Goal: Task Accomplishment & Management: Complete application form

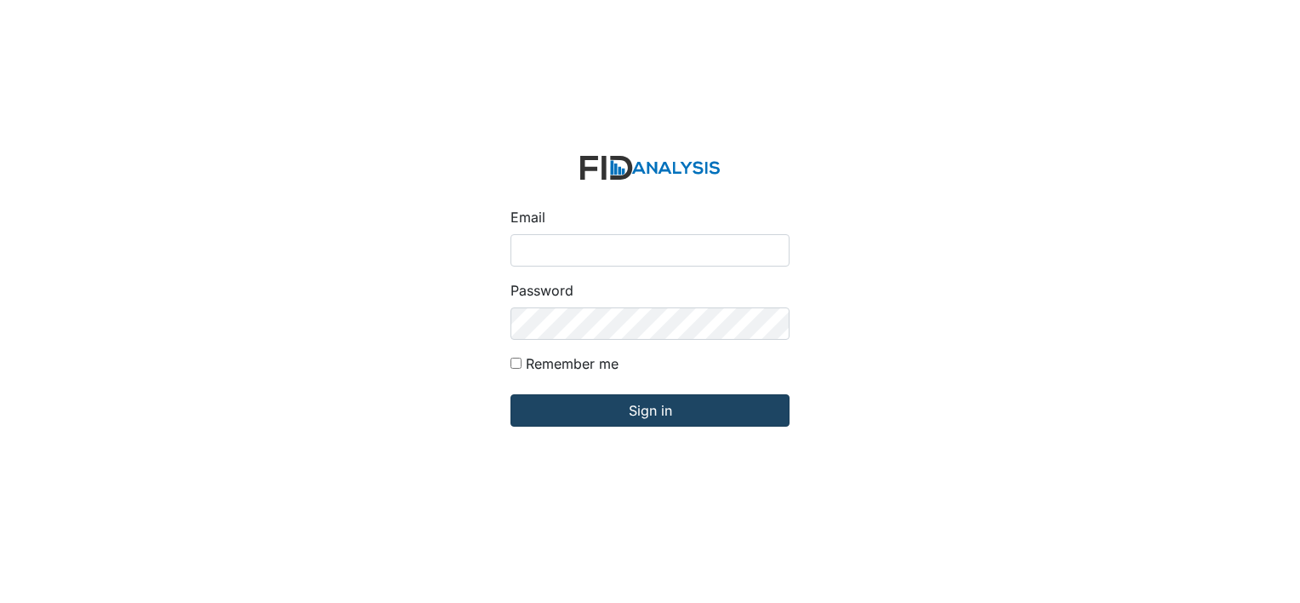
type input "[EMAIL_ADDRESS][DOMAIN_NAME]"
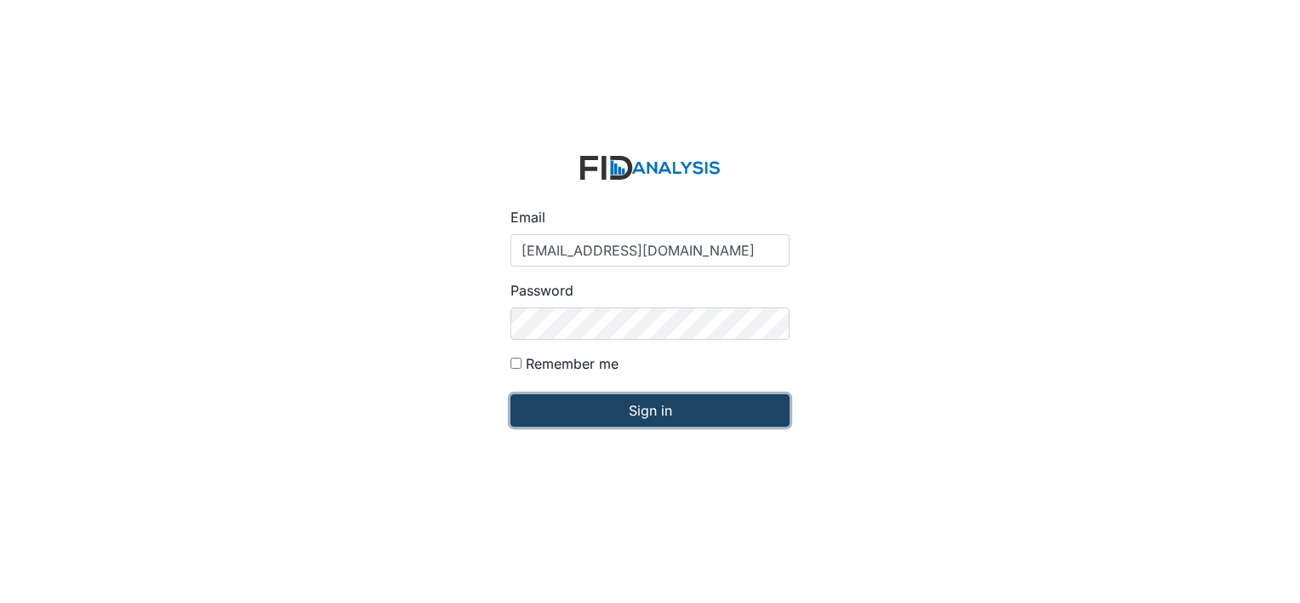
click at [616, 415] on input "Sign in" at bounding box center [650, 410] width 279 height 32
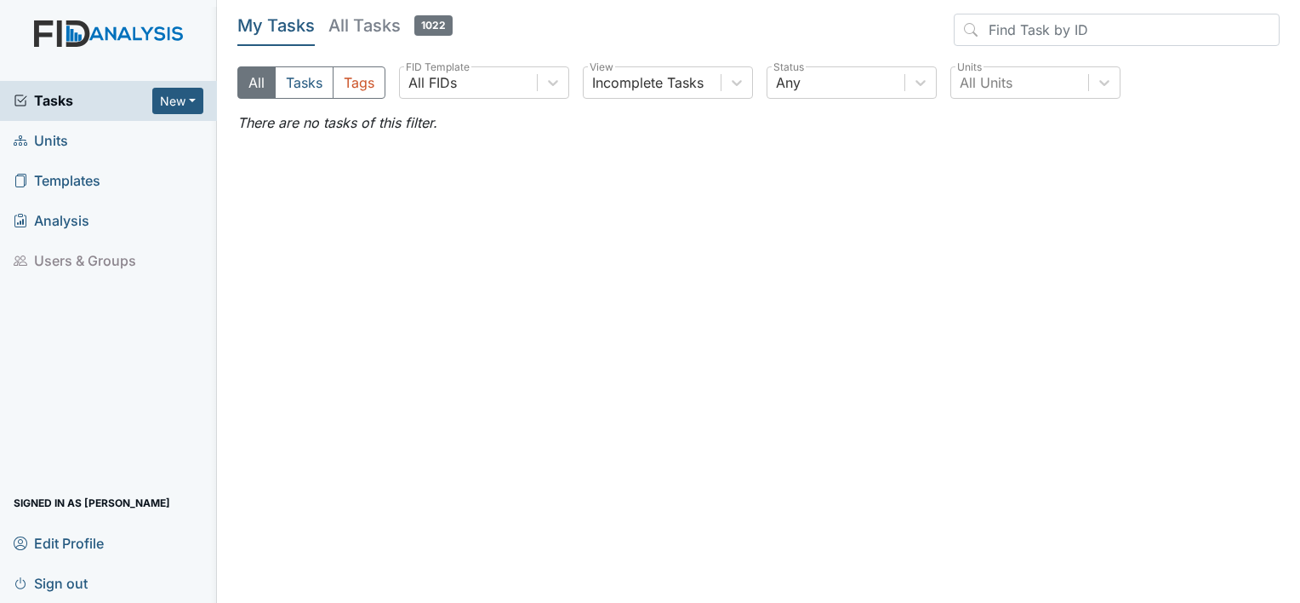
click at [60, 141] on span "Units" at bounding box center [41, 141] width 54 height 26
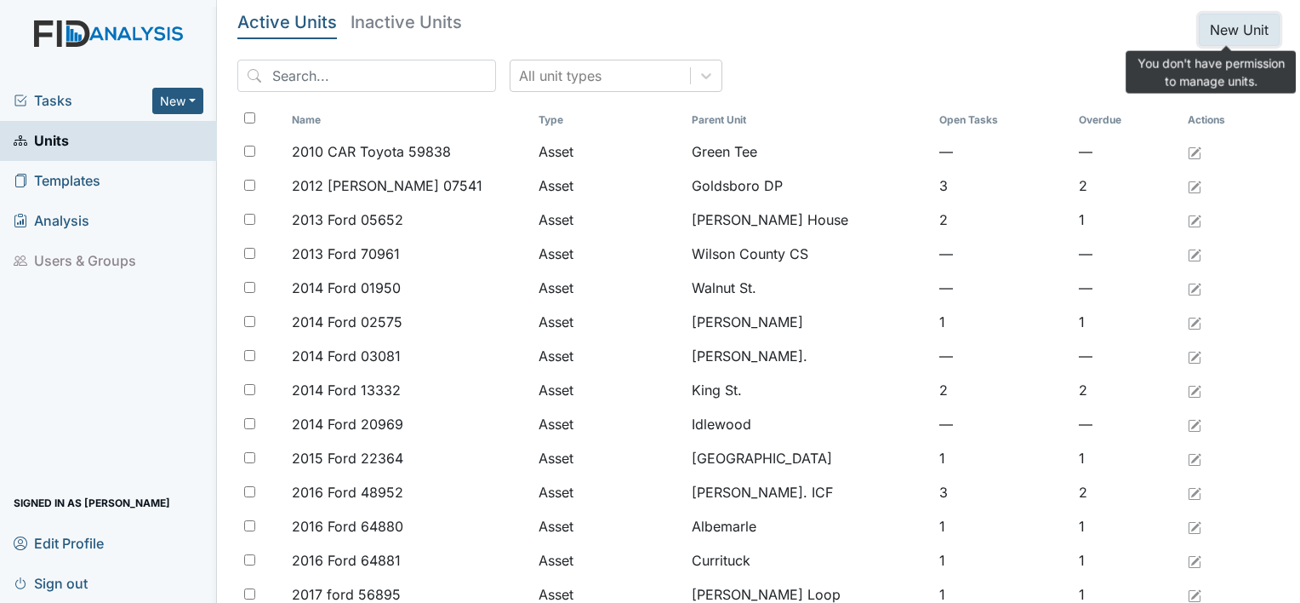
click at [1209, 37] on button "New Unit" at bounding box center [1239, 30] width 81 height 32
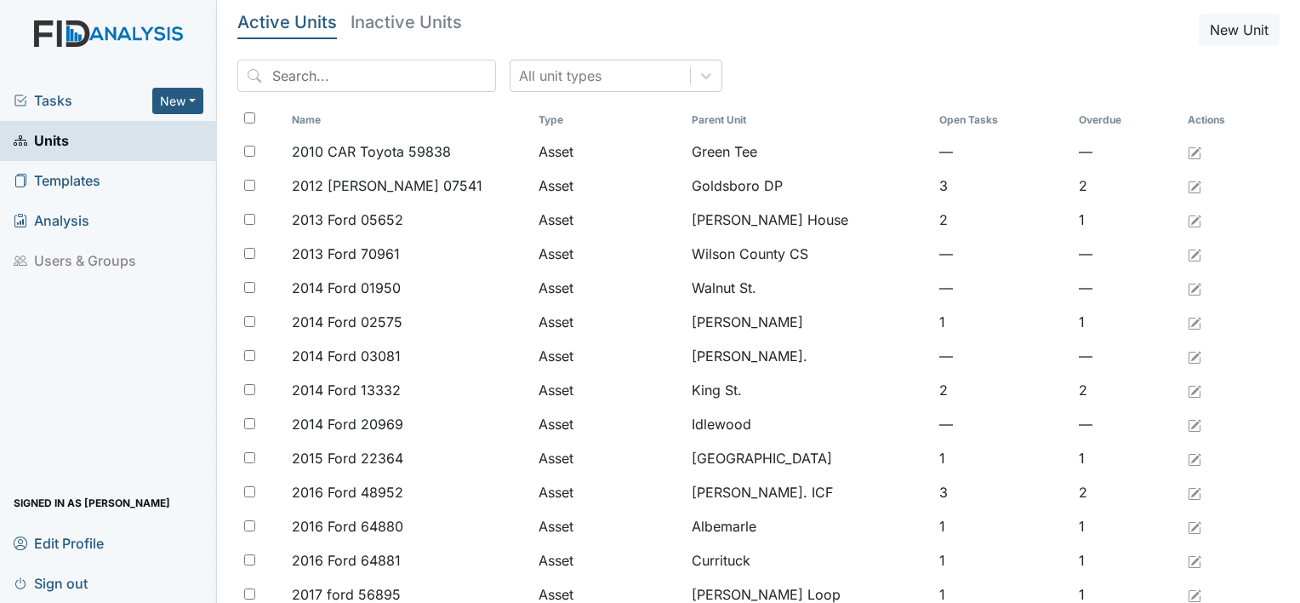
click at [994, 37] on header "Active Units Inactive Units New Unit" at bounding box center [758, 30] width 1043 height 32
click at [85, 180] on span "Templates" at bounding box center [57, 181] width 87 height 26
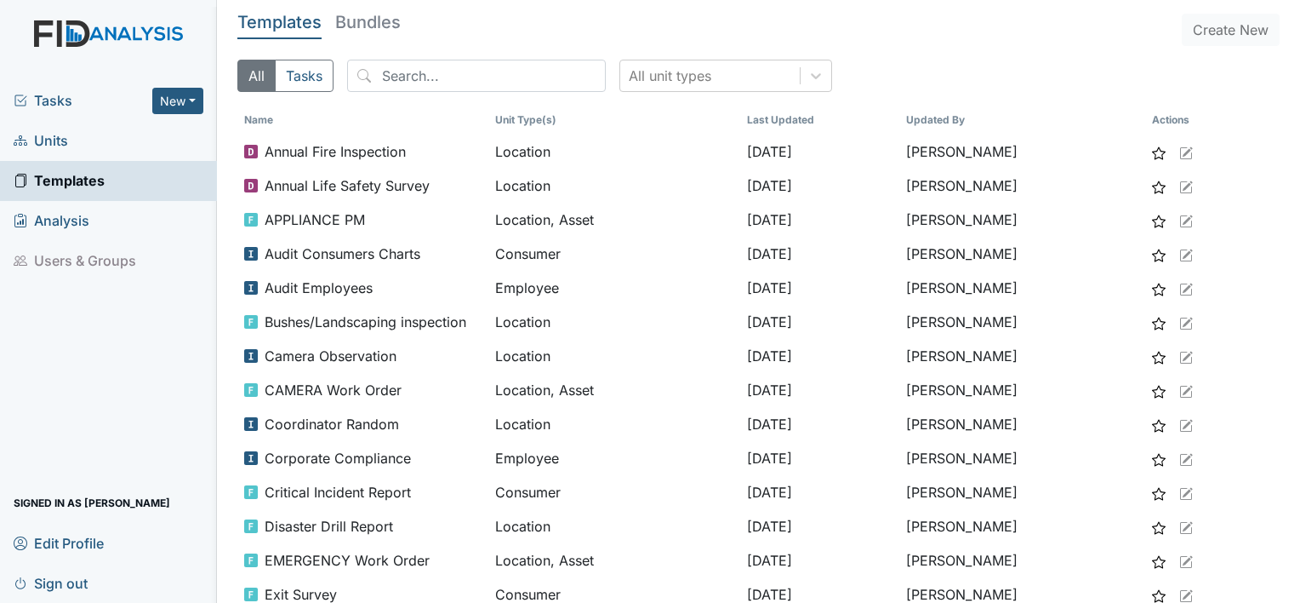
click at [58, 144] on span "Units" at bounding box center [41, 141] width 54 height 26
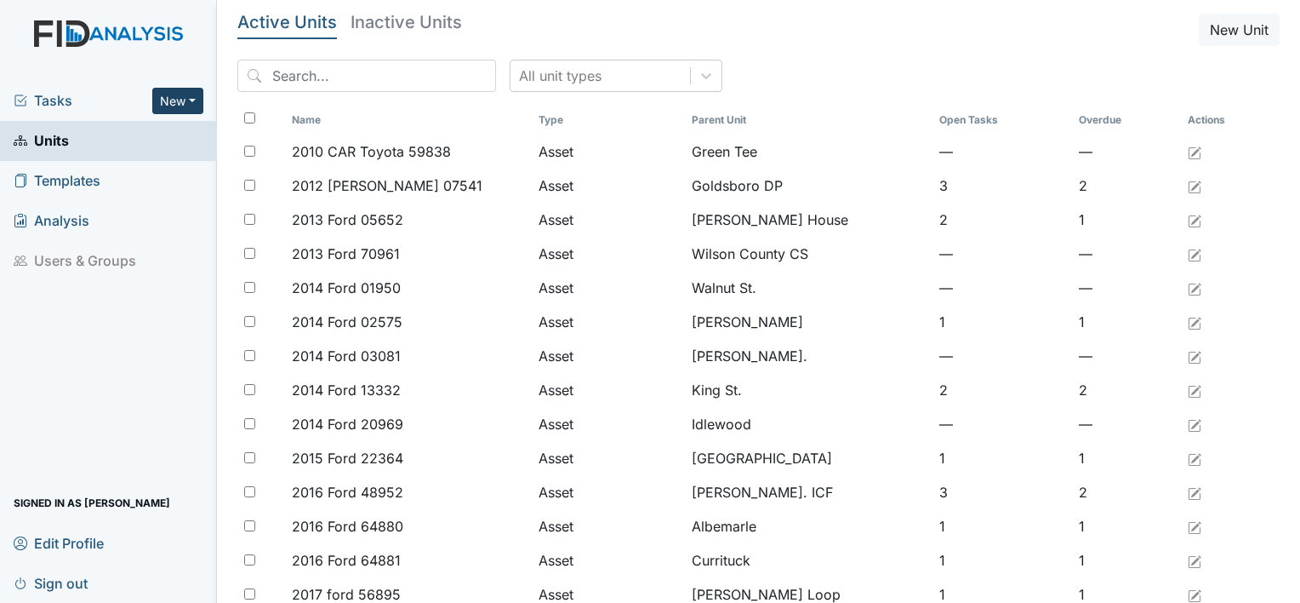
click at [167, 98] on button "New" at bounding box center [177, 101] width 51 height 26
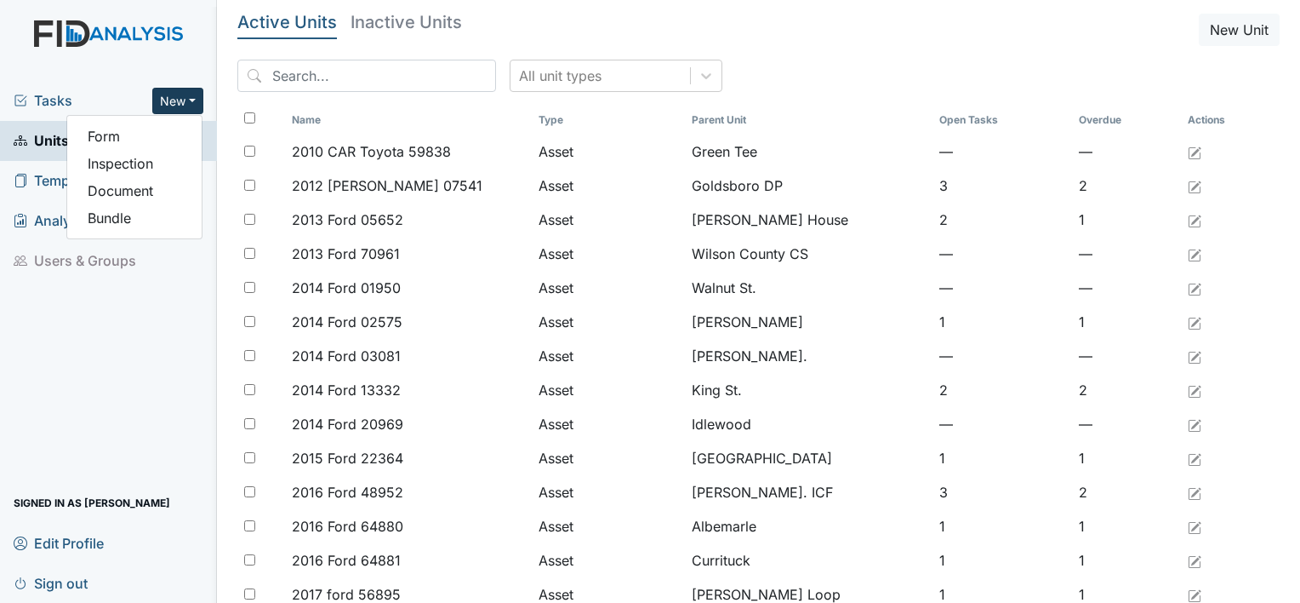
click at [118, 112] on div "Tasks New Form Inspection Document Bundle" at bounding box center [108, 101] width 217 height 40
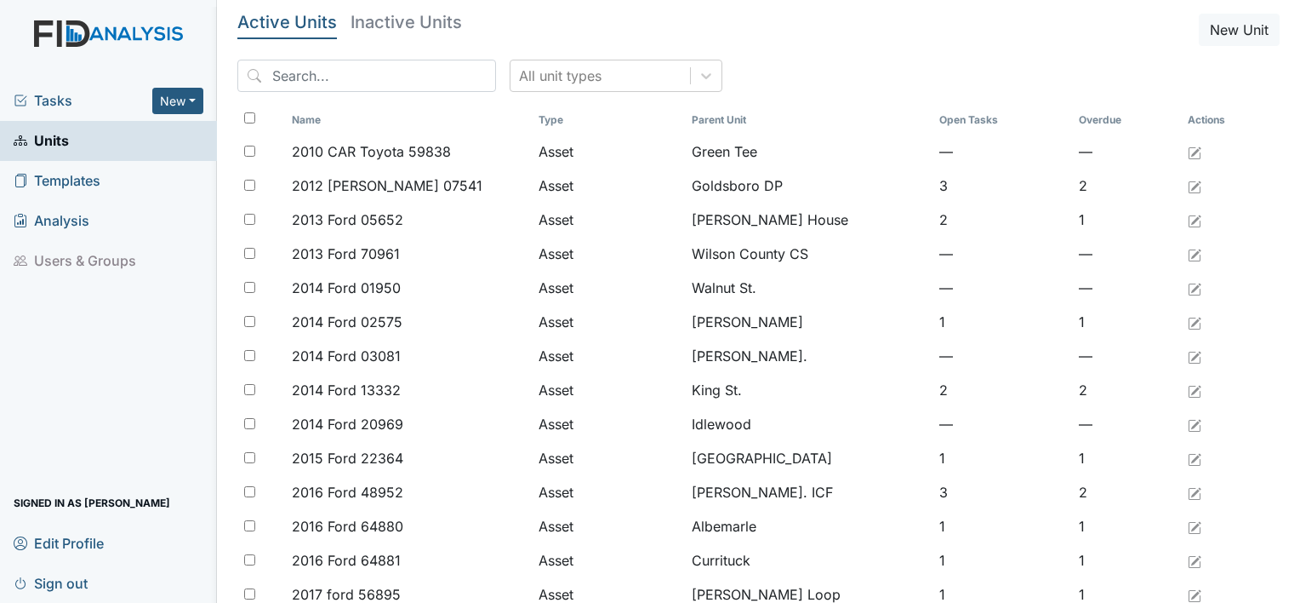
click at [64, 354] on div "Tasks New Form Inspection Document Bundle Units Templates Analysis Users & Grou…" at bounding box center [108, 342] width 217 height 522
click at [185, 100] on button "New" at bounding box center [177, 101] width 51 height 26
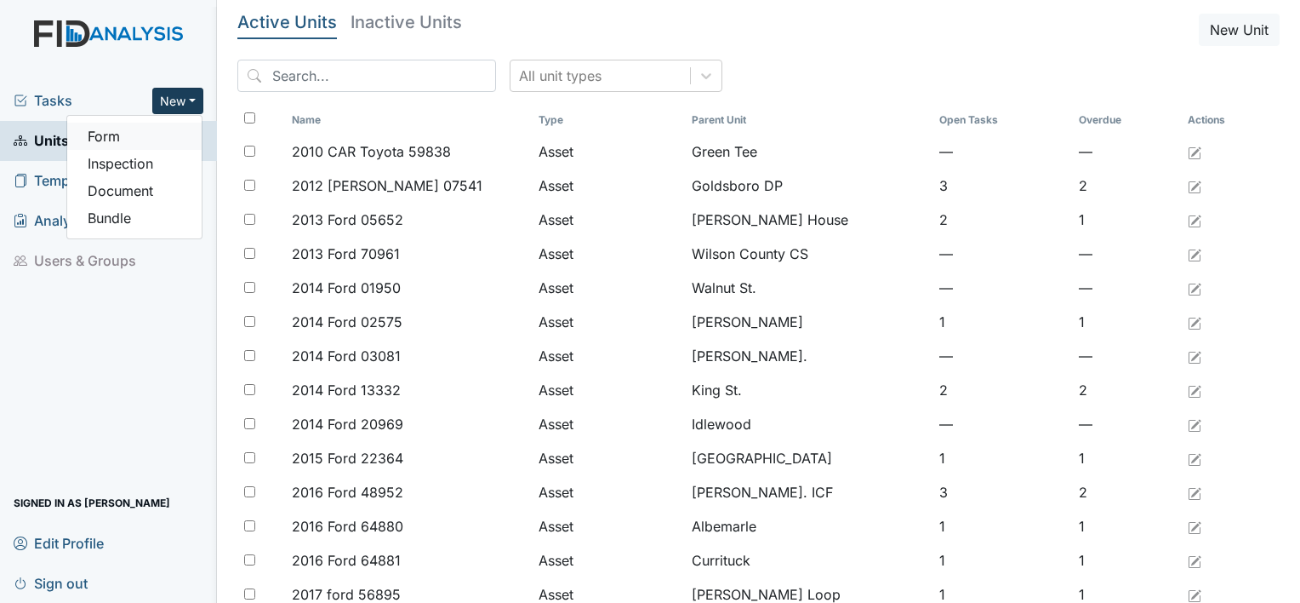
click at [106, 134] on link "Form" at bounding box center [134, 136] width 134 height 27
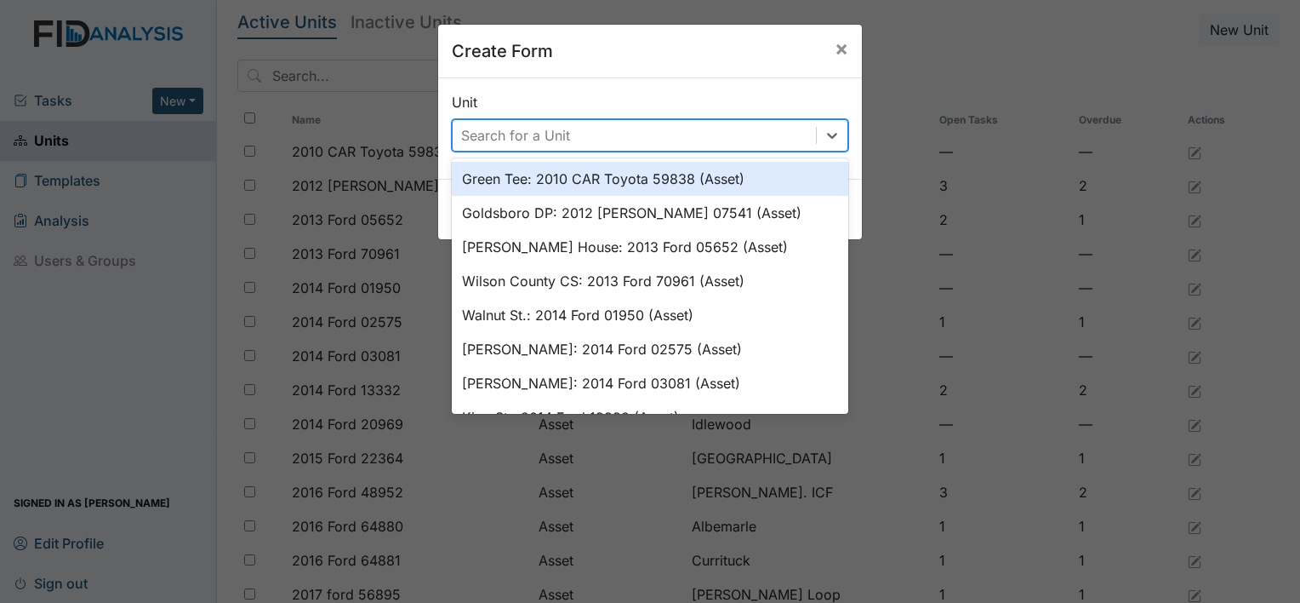
click at [565, 133] on div "Search for a Unit" at bounding box center [634, 135] width 363 height 31
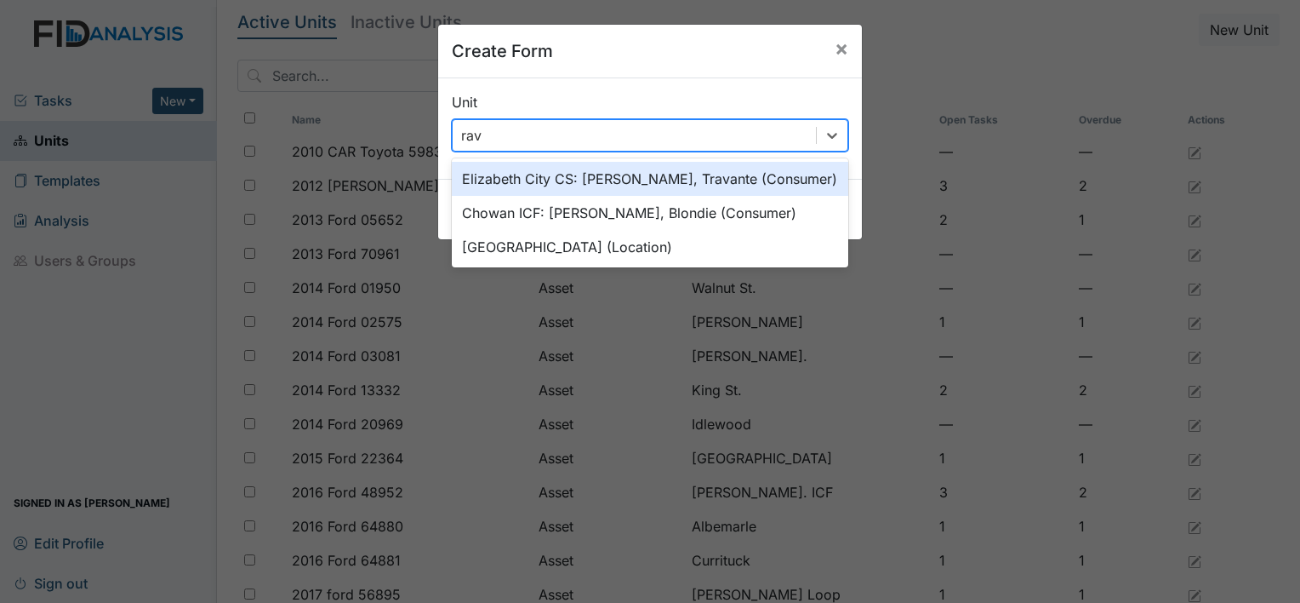
type input "rave"
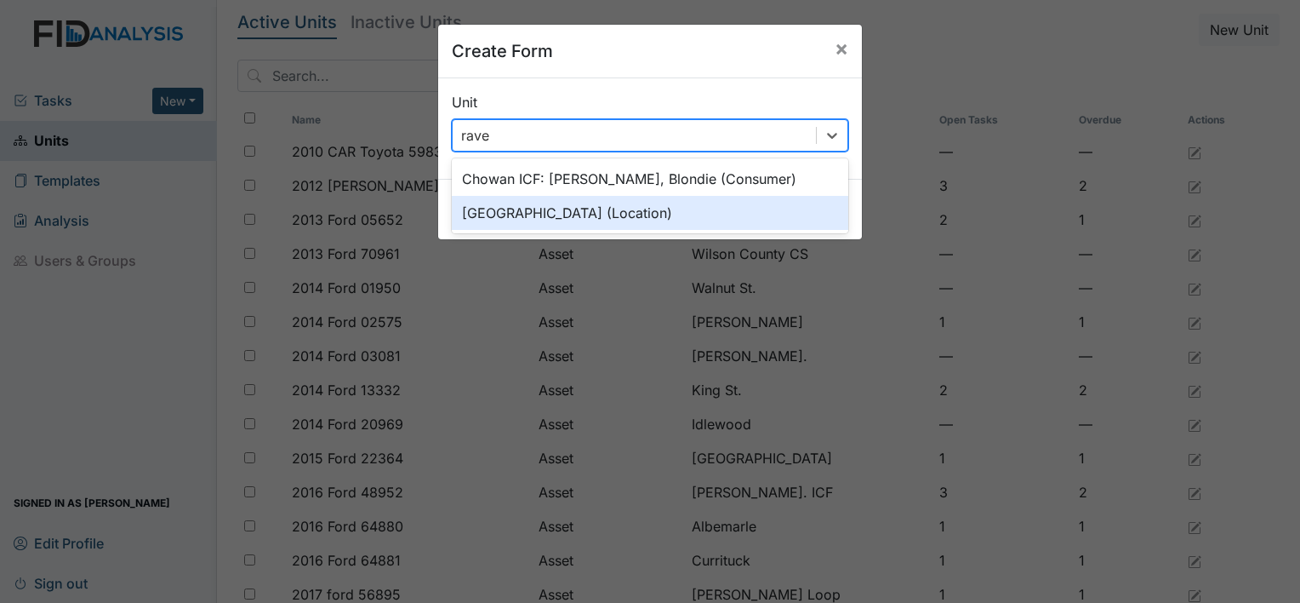
click at [538, 214] on div "Raven Ridge (Location)" at bounding box center [650, 213] width 397 height 34
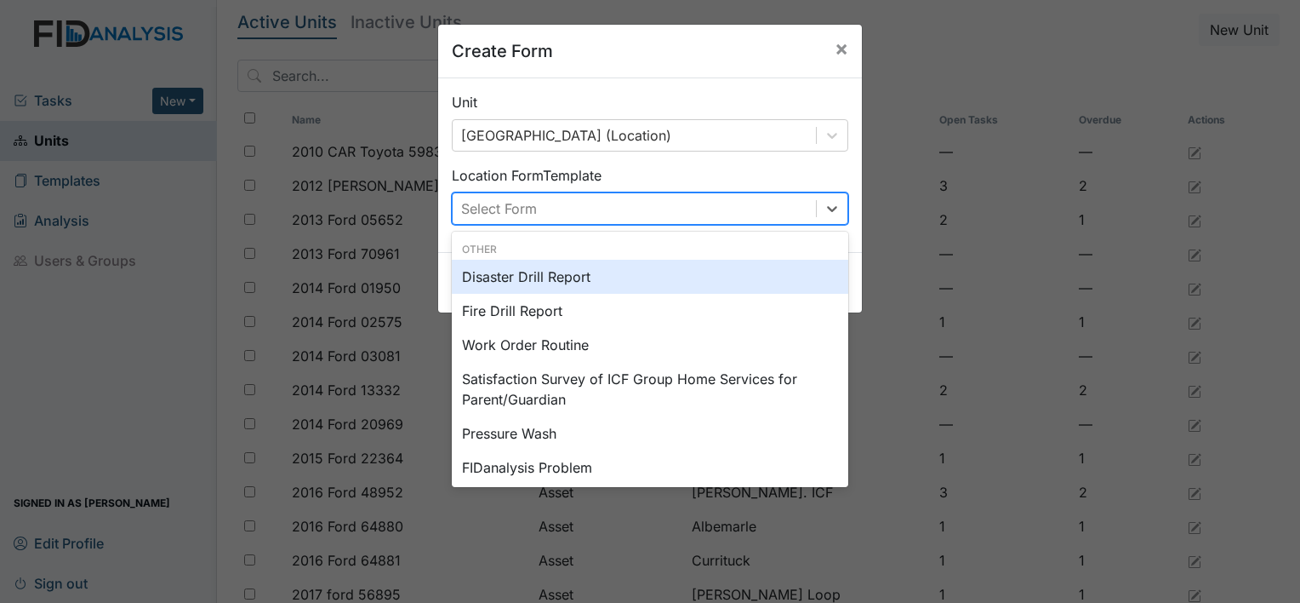
click at [538, 214] on div "Select Form" at bounding box center [634, 208] width 363 height 31
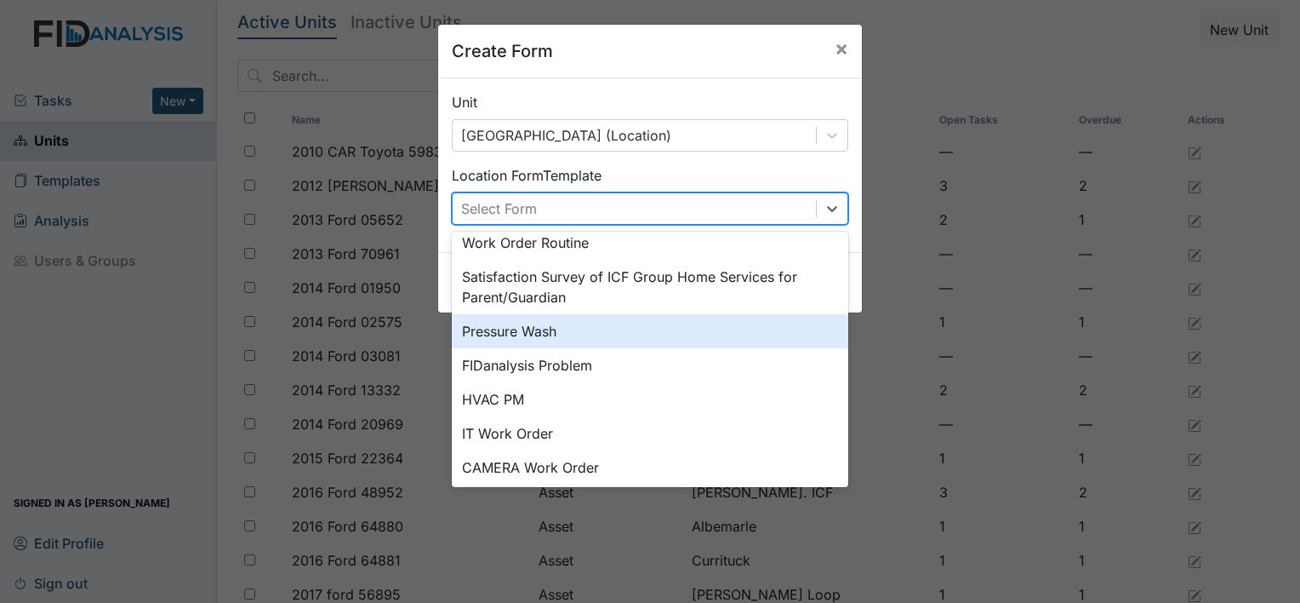
scroll to position [211, 0]
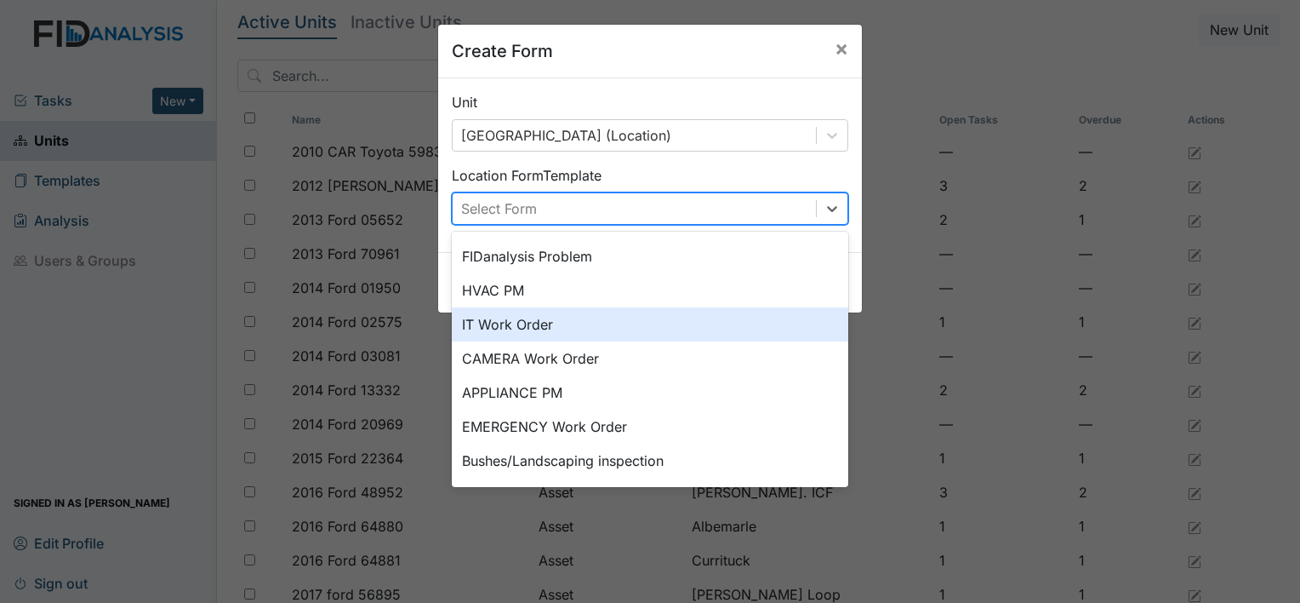
click at [486, 320] on div "IT Work Order" at bounding box center [650, 324] width 397 height 34
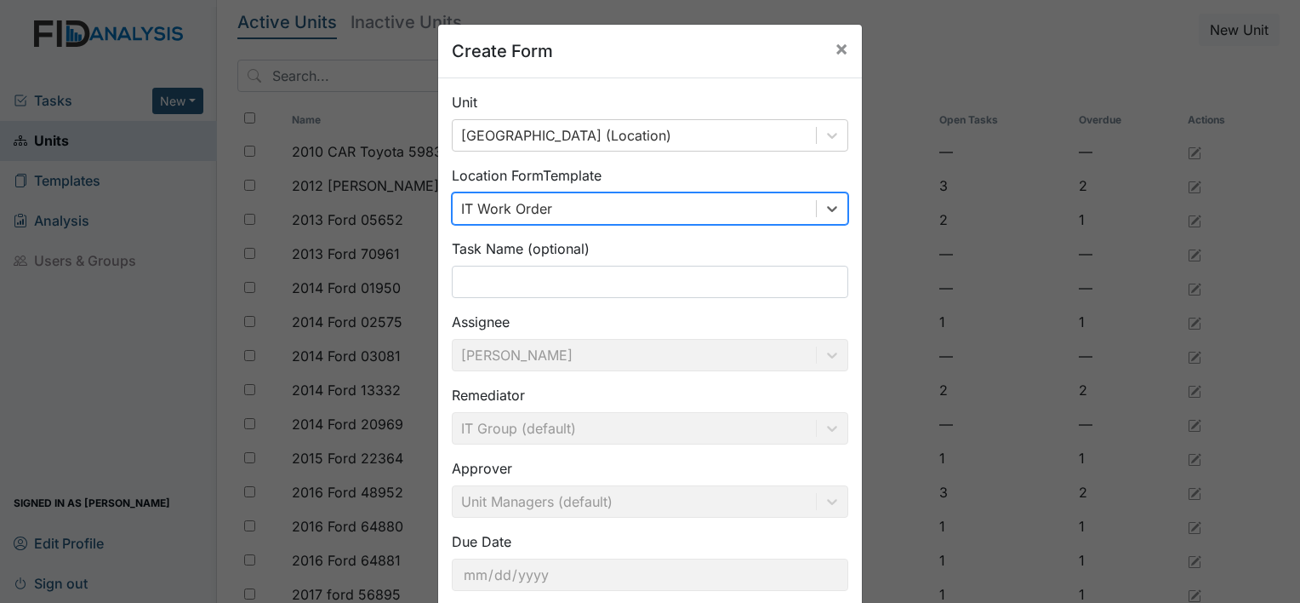
scroll to position [99, 0]
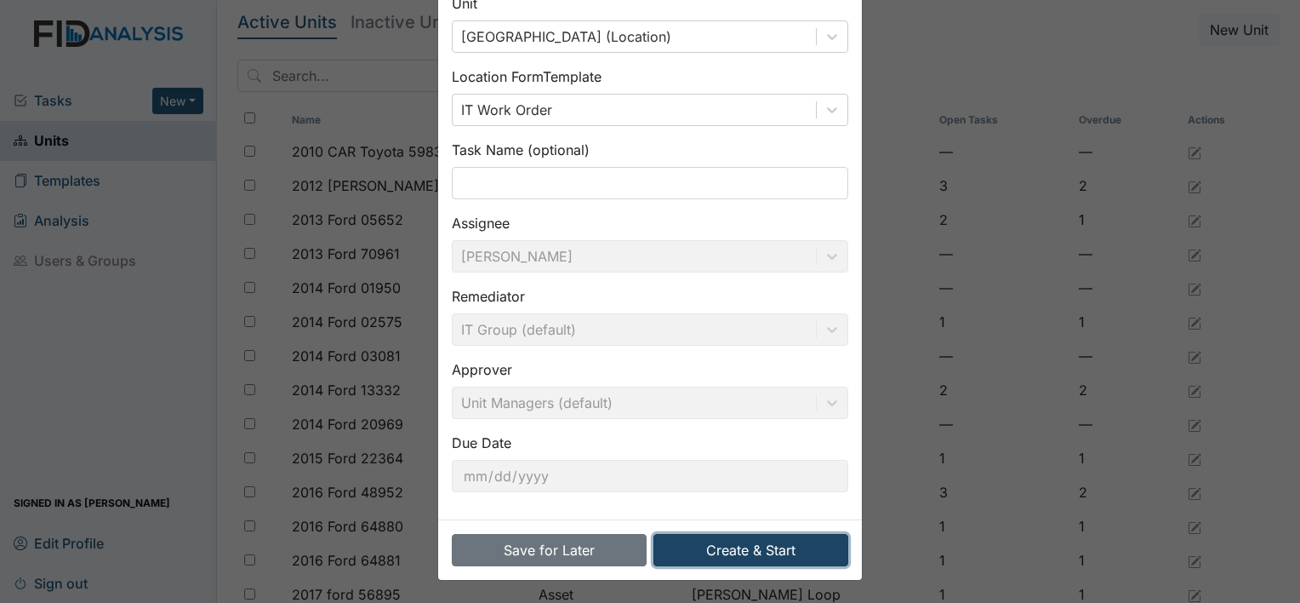
click at [746, 552] on button "Create & Start" at bounding box center [751, 550] width 195 height 32
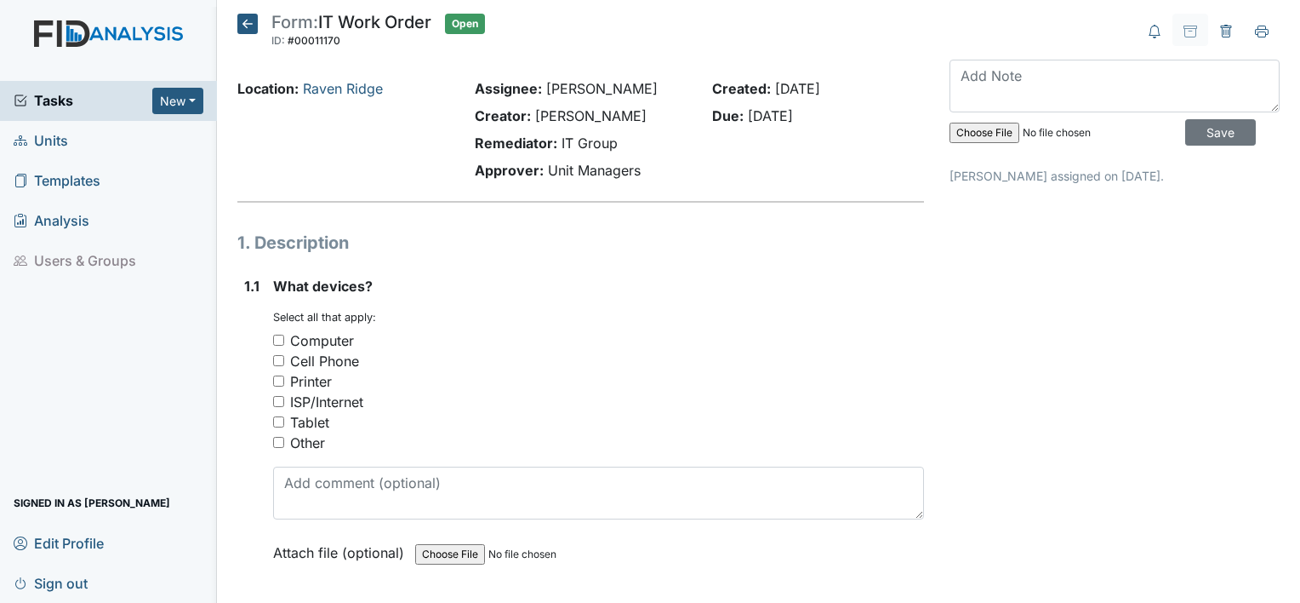
click at [277, 360] on input "Cell Phone" at bounding box center [278, 360] width 11 height 11
checkbox input "true"
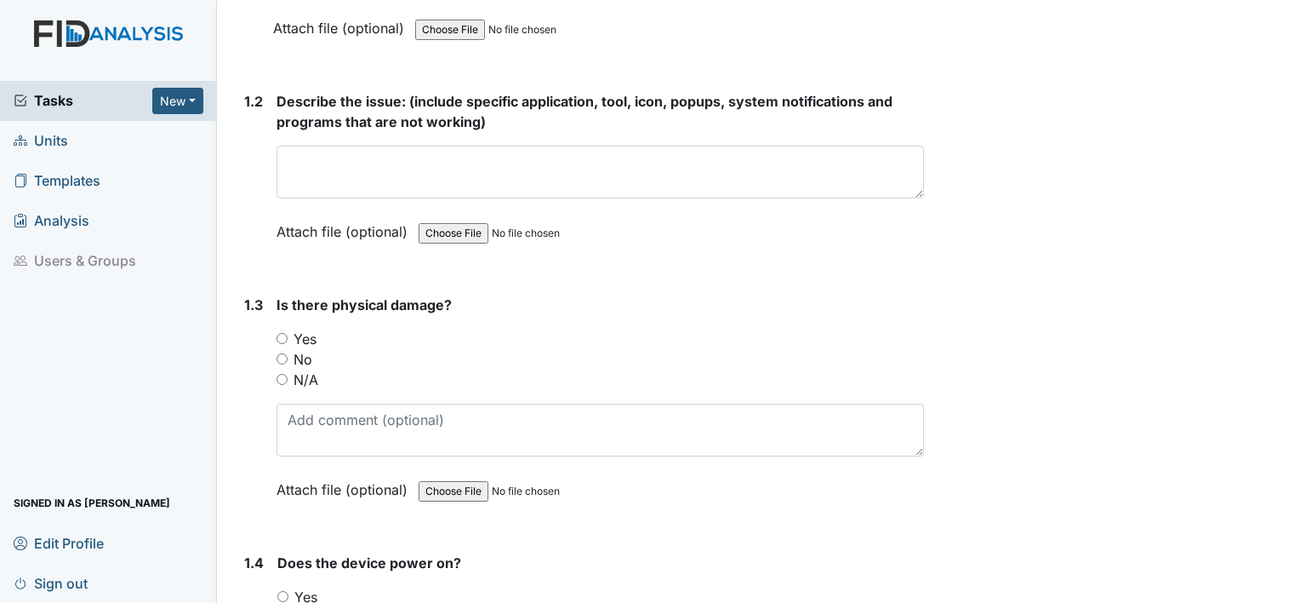
scroll to position [526, 0]
click at [278, 354] on input "No" at bounding box center [282, 356] width 11 height 11
radio input "true"
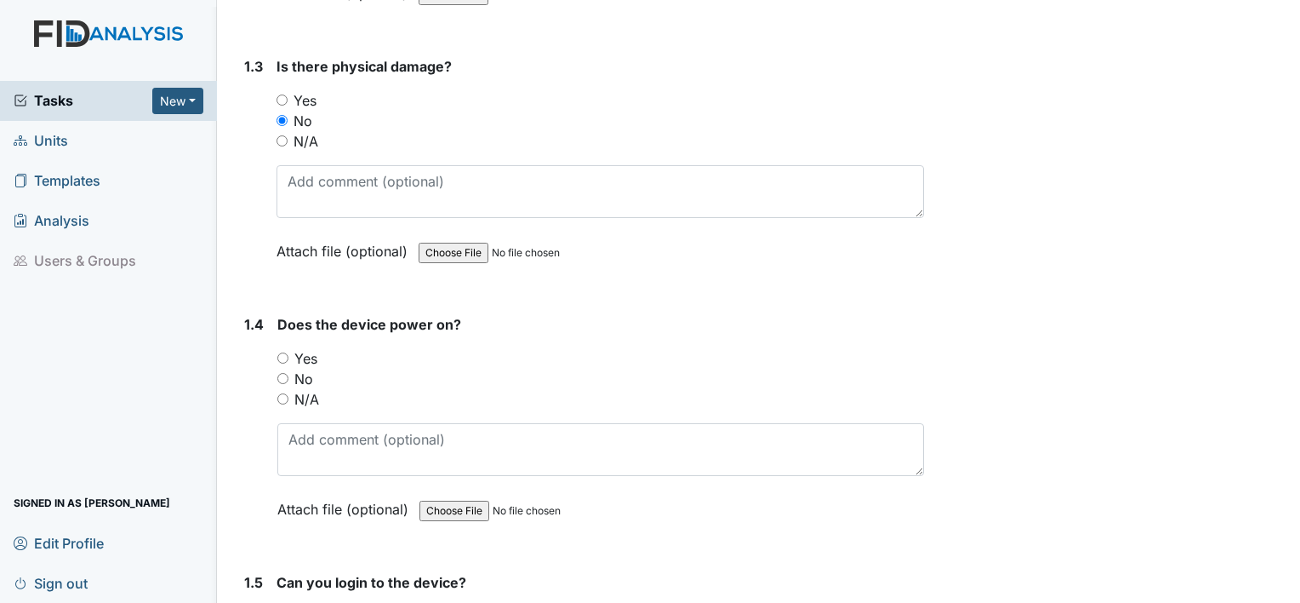
scroll to position [766, 0]
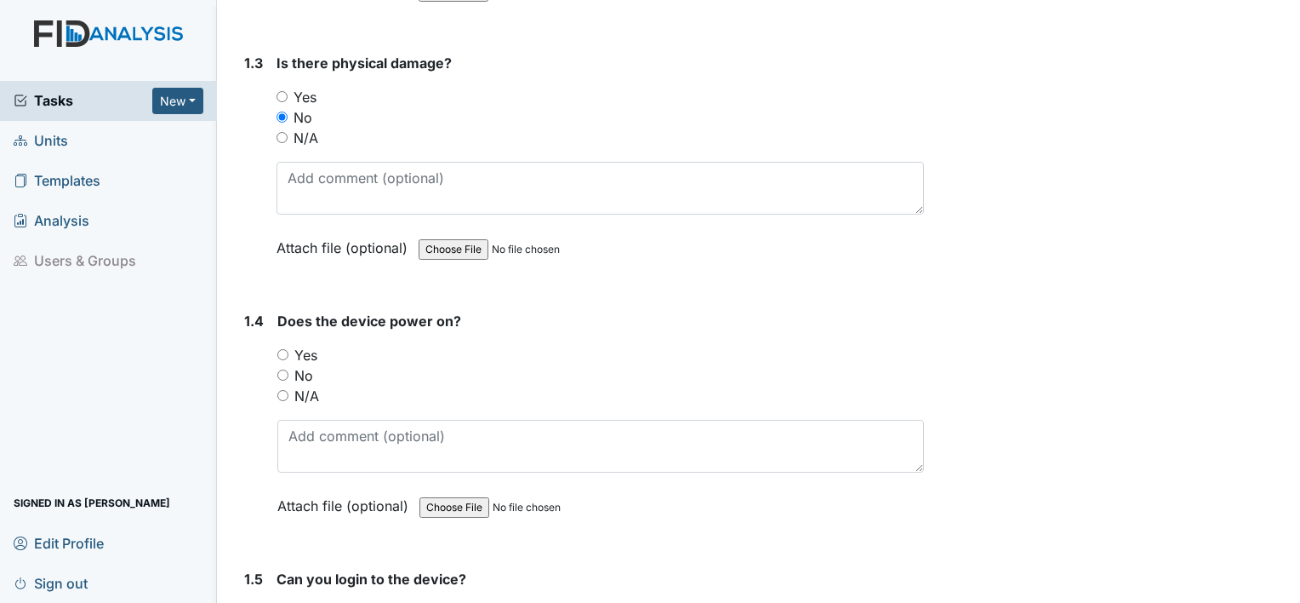
click at [283, 371] on input "No" at bounding box center [282, 374] width 11 height 11
radio input "true"
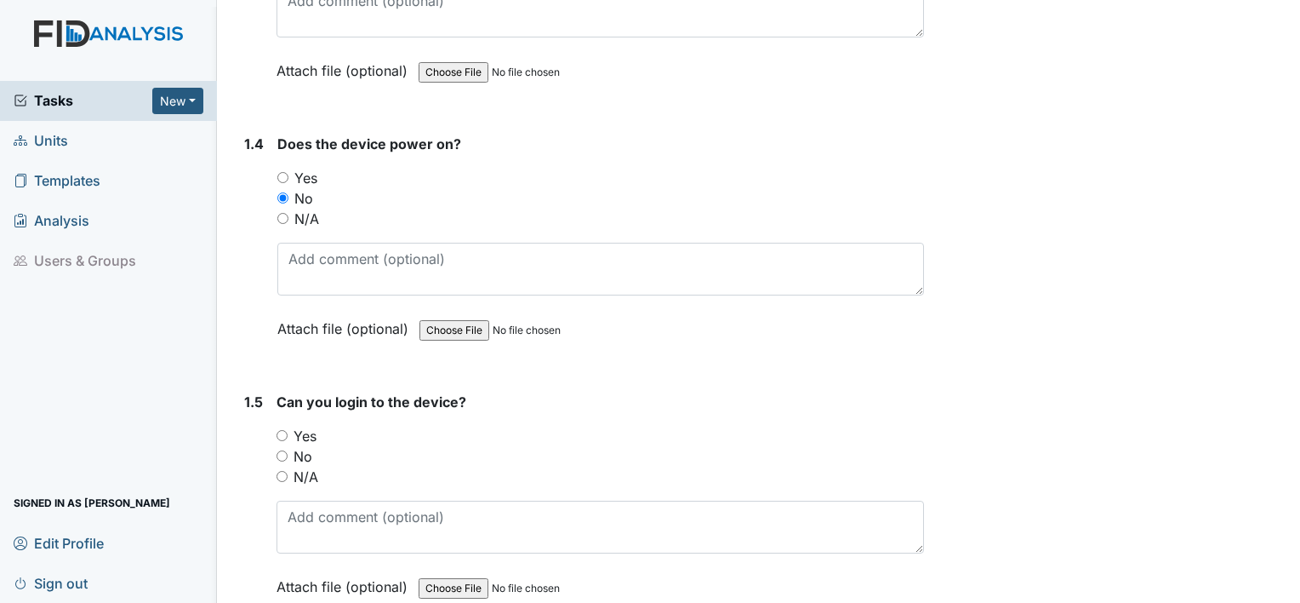
scroll to position [991, 0]
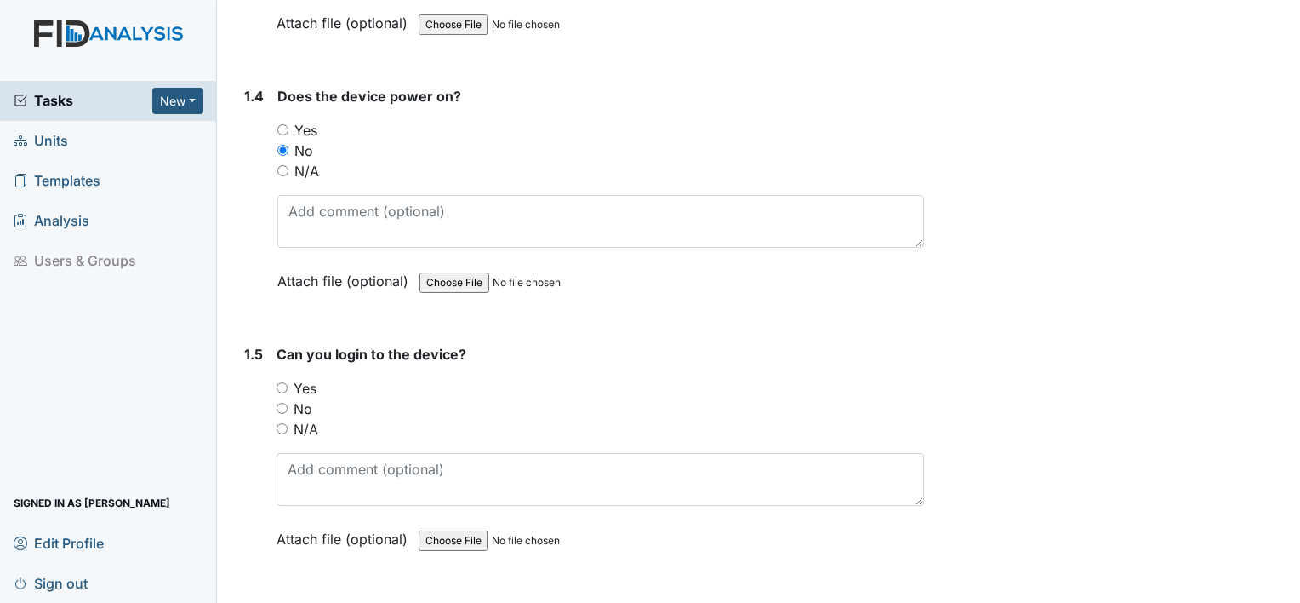
click at [280, 403] on input "No" at bounding box center [282, 408] width 11 height 11
radio input "true"
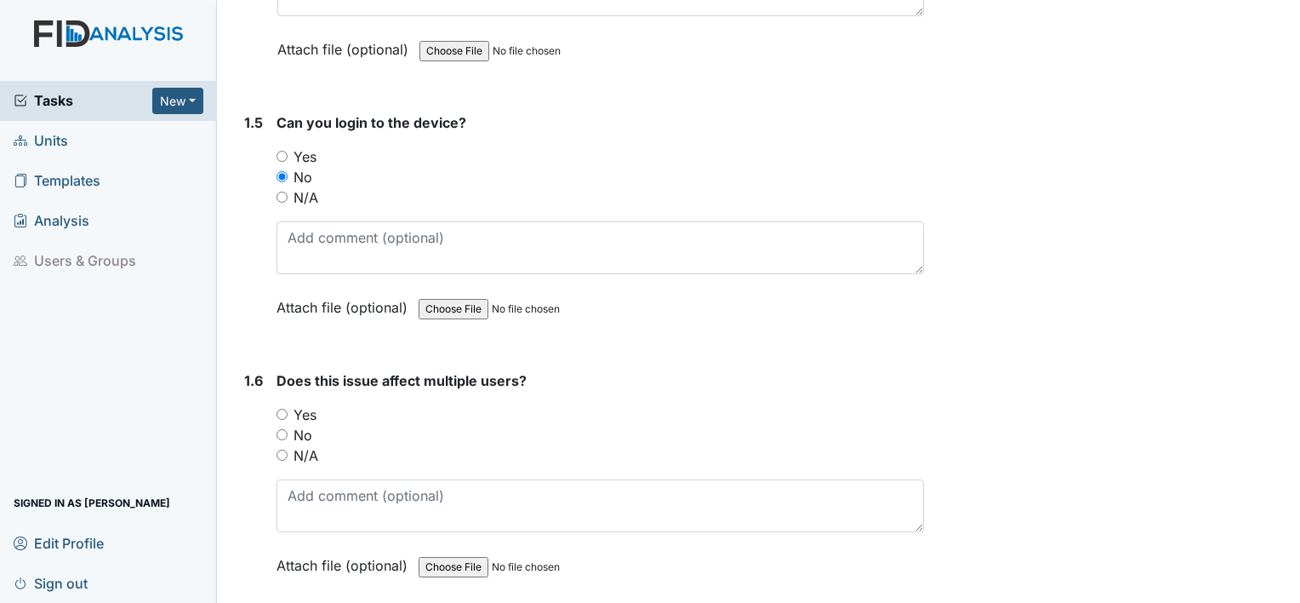
scroll to position [1288, 0]
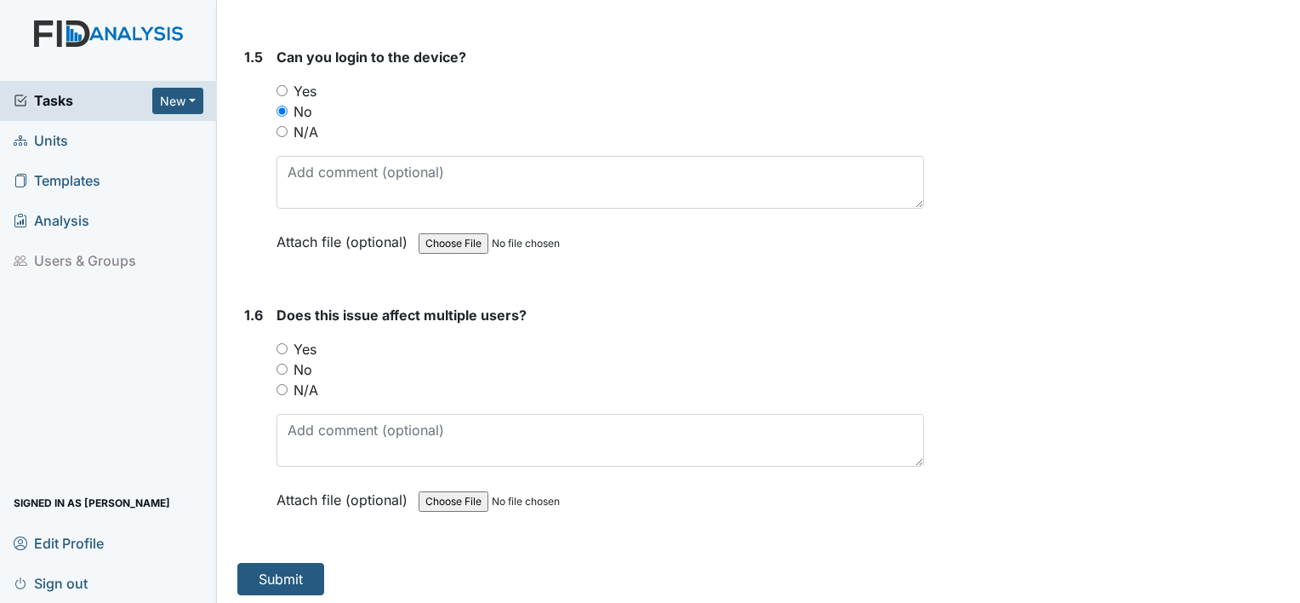
click at [282, 343] on input "Yes" at bounding box center [282, 348] width 11 height 11
radio input "true"
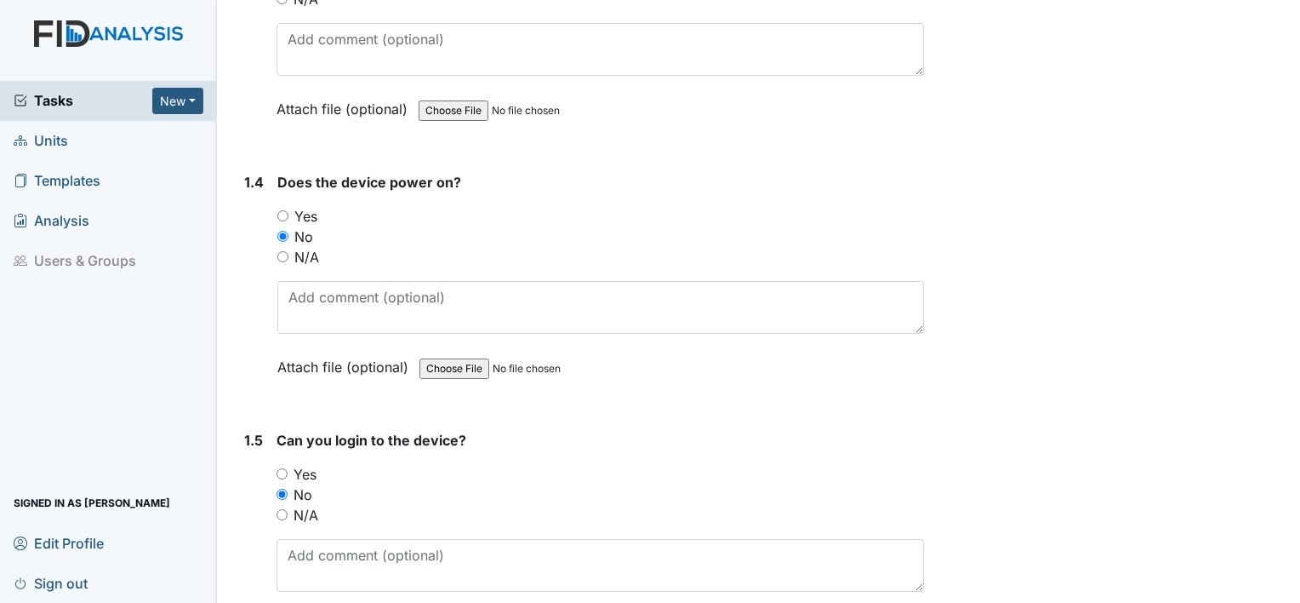
scroll to position [918, 0]
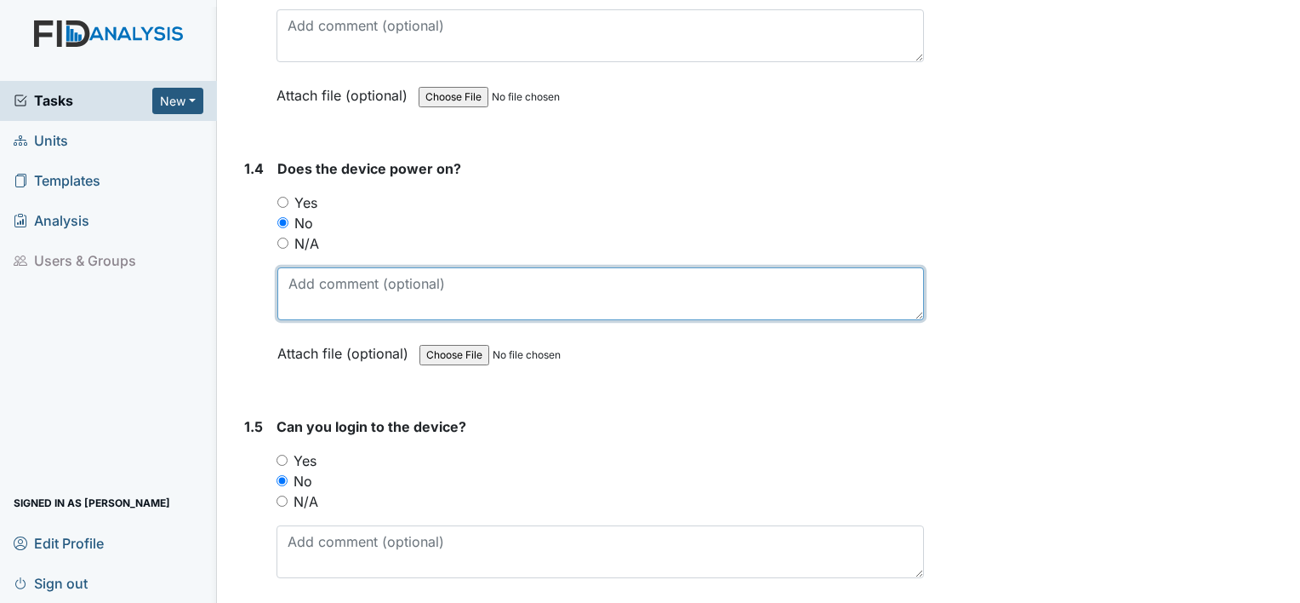
click at [410, 286] on textarea at bounding box center [600, 293] width 647 height 53
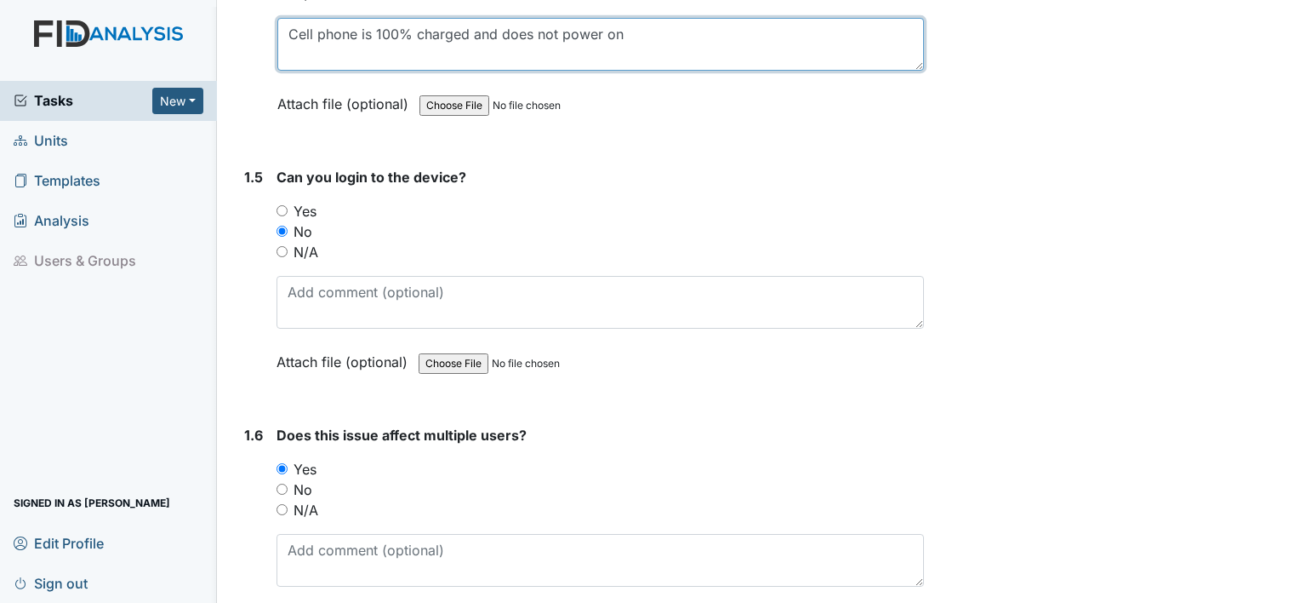
scroll to position [1288, 0]
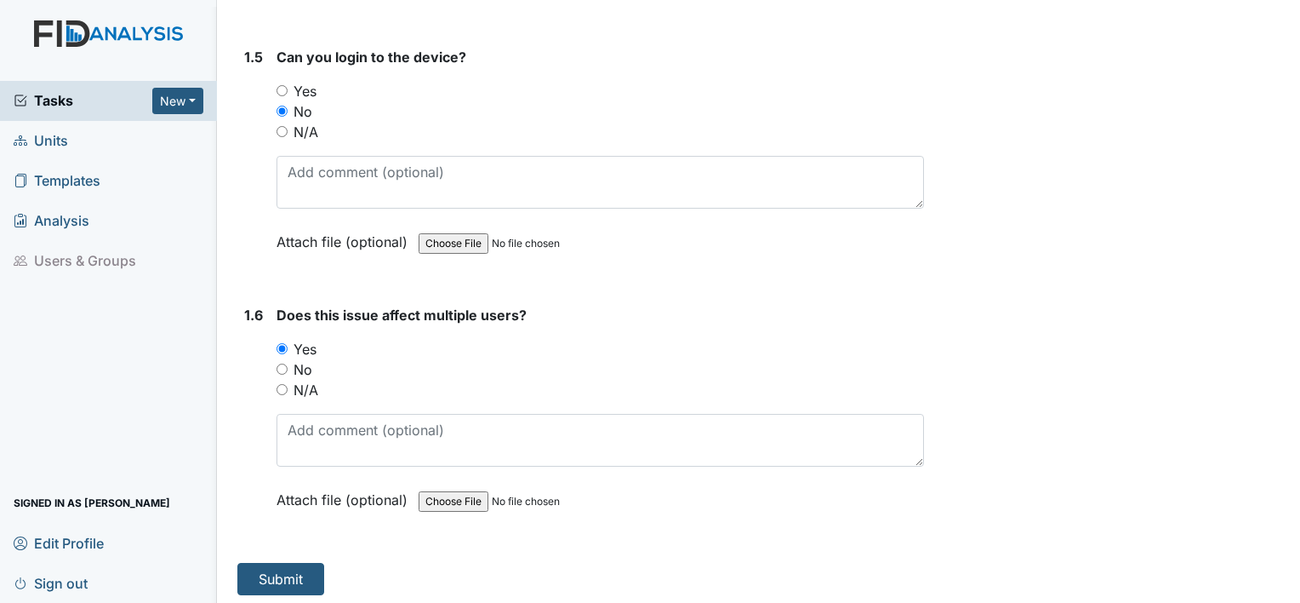
type textarea "Cell phone is 100% charged and does not power on"
click at [277, 574] on button "Submit" at bounding box center [280, 579] width 87 height 32
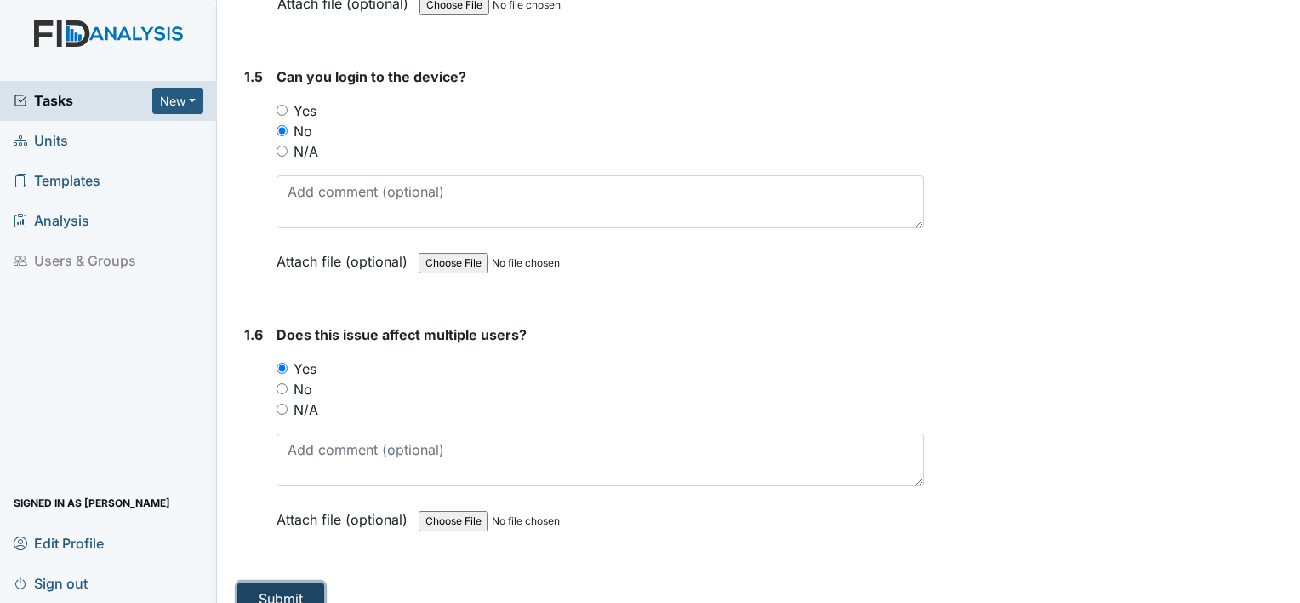
scroll to position [1307, 0]
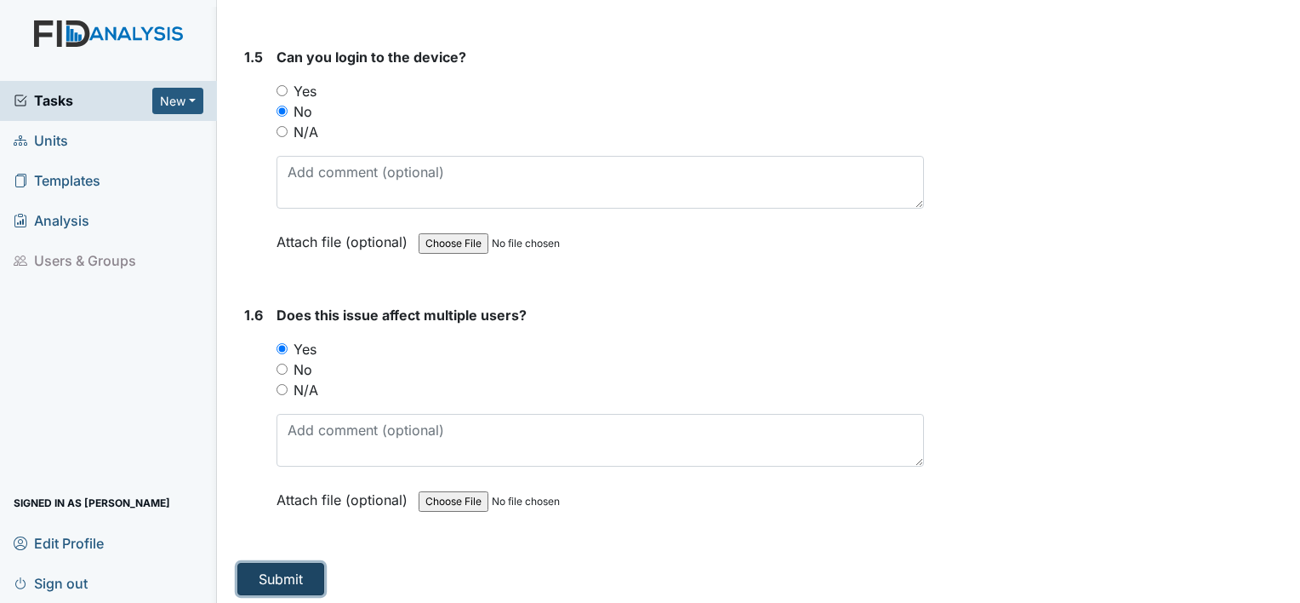
click at [266, 576] on button "Submit" at bounding box center [280, 579] width 87 height 32
click at [283, 574] on button "Submit" at bounding box center [280, 579] width 87 height 32
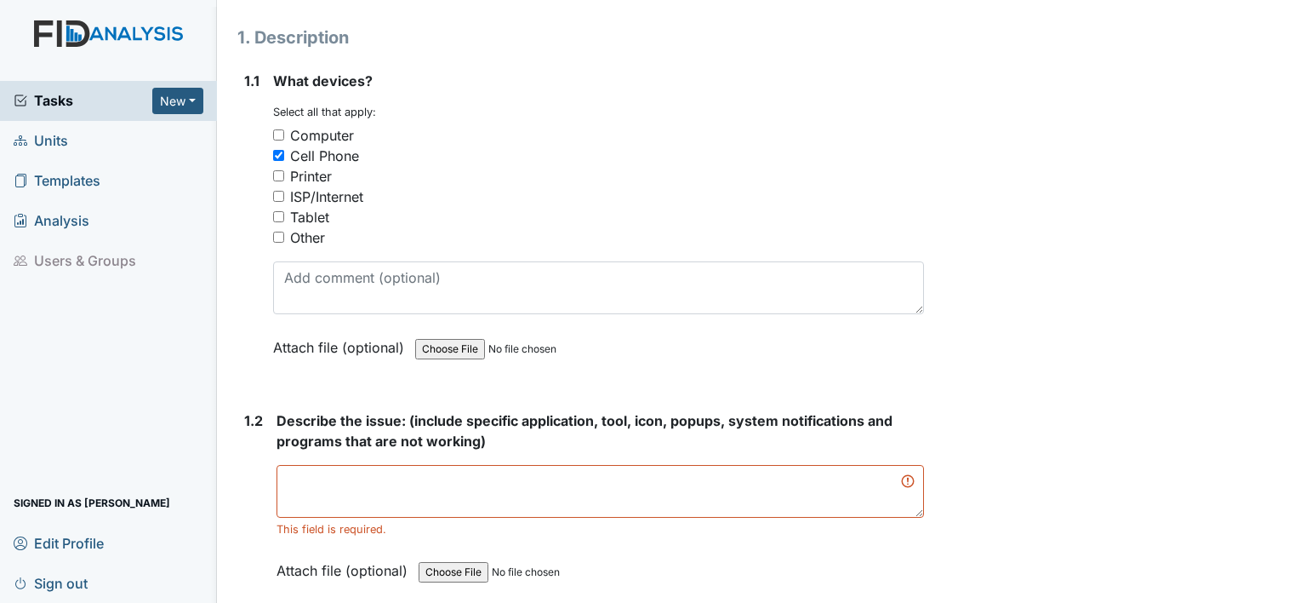
scroll to position [201, 0]
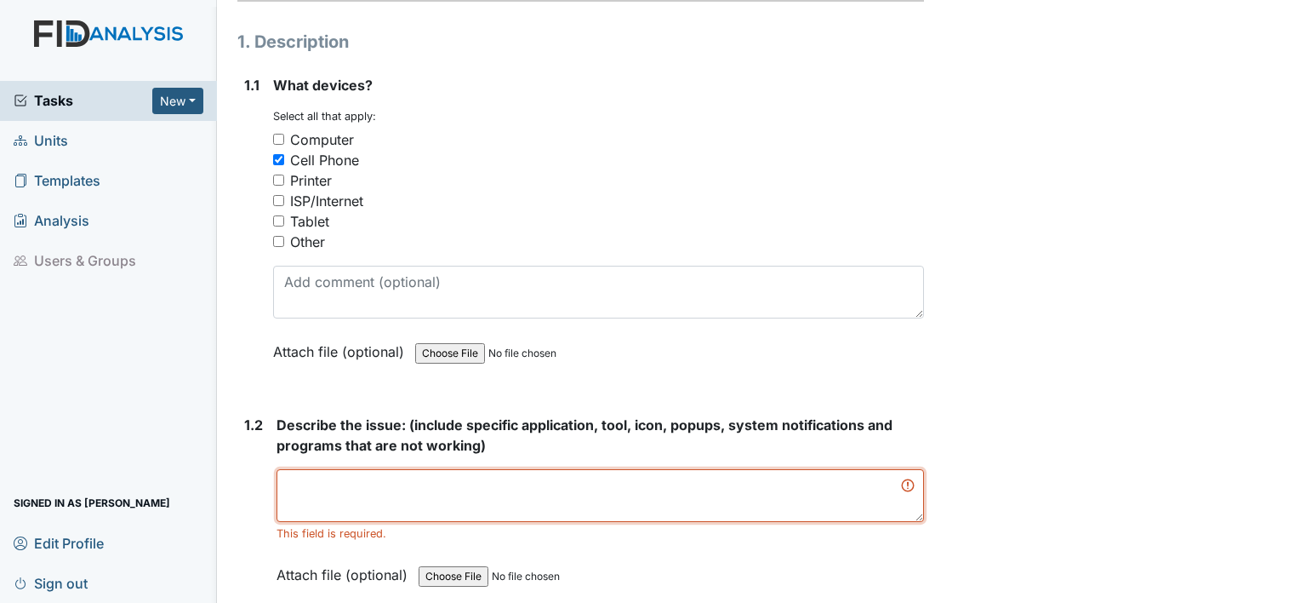
click at [340, 491] on textarea at bounding box center [601, 495] width 648 height 53
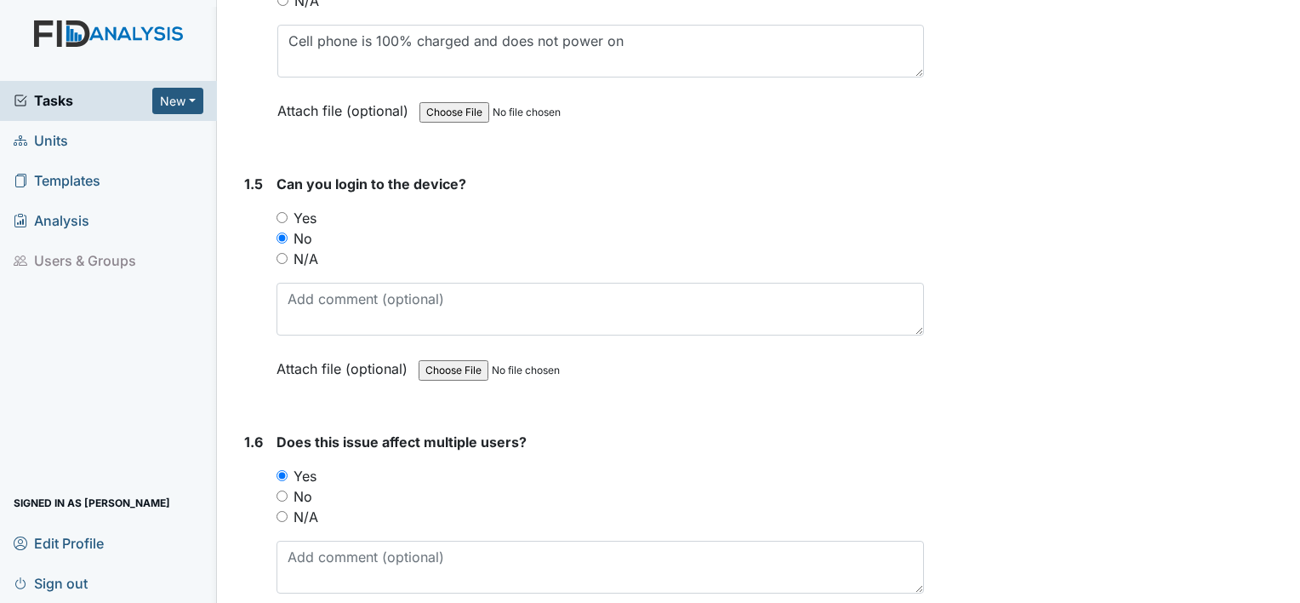
scroll to position [1288, 0]
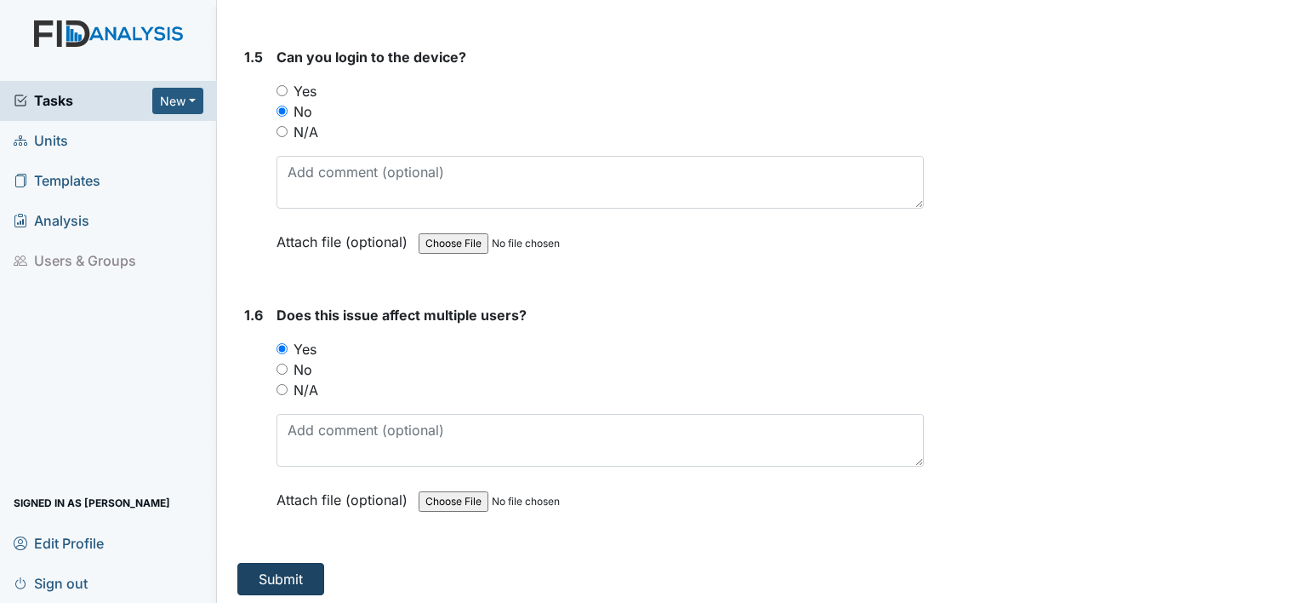
type textarea "Does not comes on"
click at [292, 568] on button "Submit" at bounding box center [280, 579] width 87 height 32
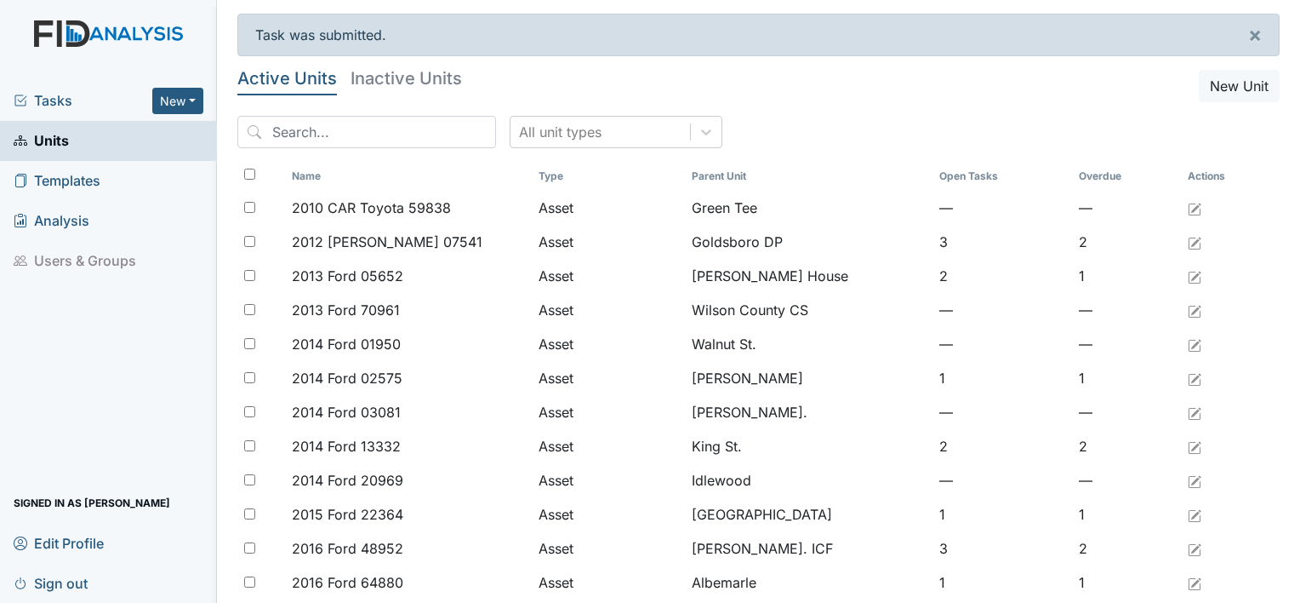
click at [52, 582] on span "Sign out" at bounding box center [51, 582] width 74 height 26
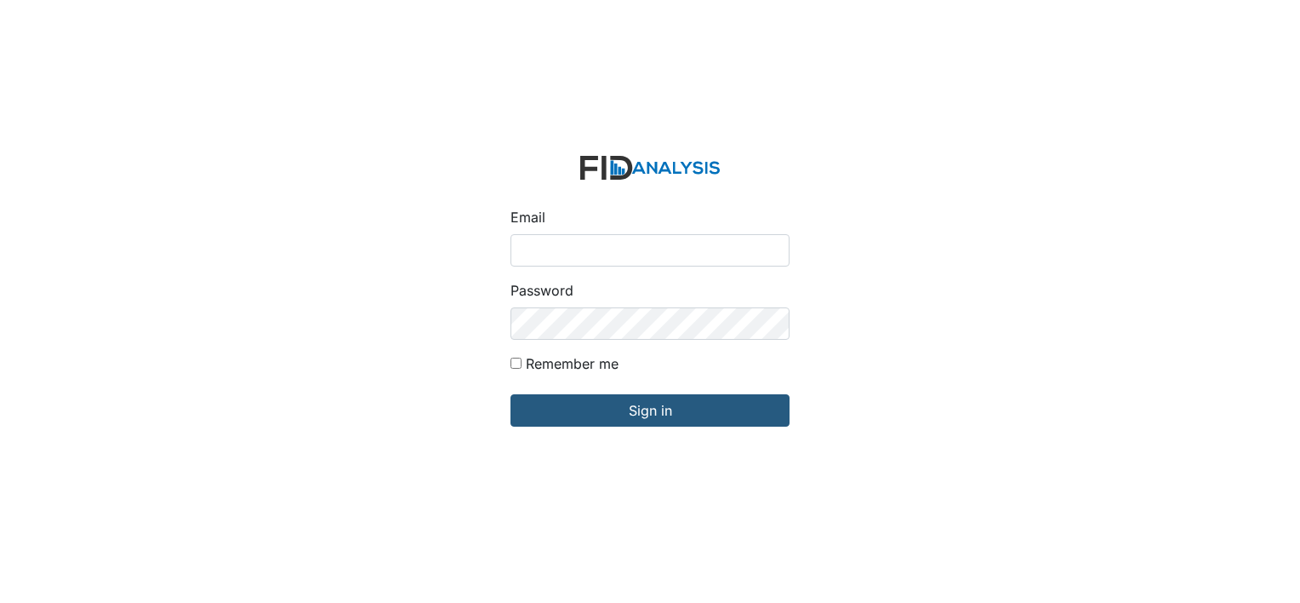
type input "[EMAIL_ADDRESS][DOMAIN_NAME]"
click at [1300, 482] on html "Email [EMAIL_ADDRESS][DOMAIN_NAME] Password Remember me Sign in" at bounding box center [650, 301] width 1300 height 603
click at [1300, 465] on html "Email [EMAIL_ADDRESS][DOMAIN_NAME] Password Remember me Sign in" at bounding box center [650, 301] width 1300 height 603
click at [1300, 458] on html "Email [EMAIL_ADDRESS][DOMAIN_NAME] Password Remember me Sign in" at bounding box center [650, 301] width 1300 height 603
drag, startPoint x: 460, startPoint y: 494, endPoint x: 383, endPoint y: 463, distance: 83.3
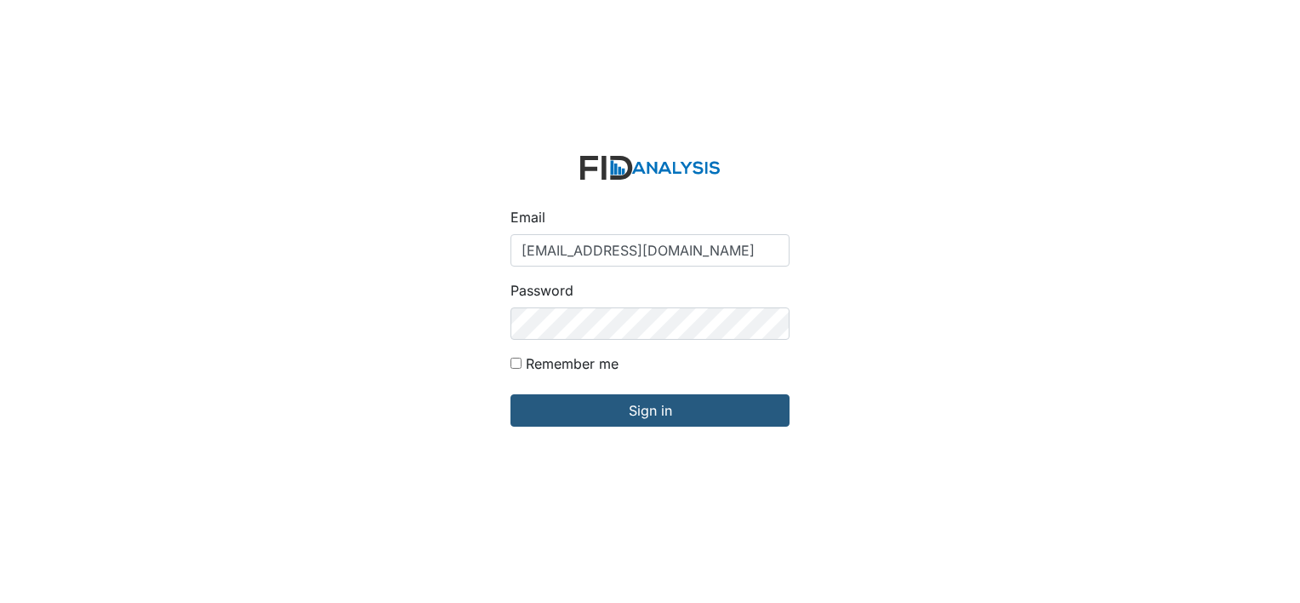
click at [458, 494] on div "Email [EMAIL_ADDRESS][DOMAIN_NAME] Password Remember me Sign in" at bounding box center [650, 301] width 1300 height 603
